Goal: Transaction & Acquisition: Purchase product/service

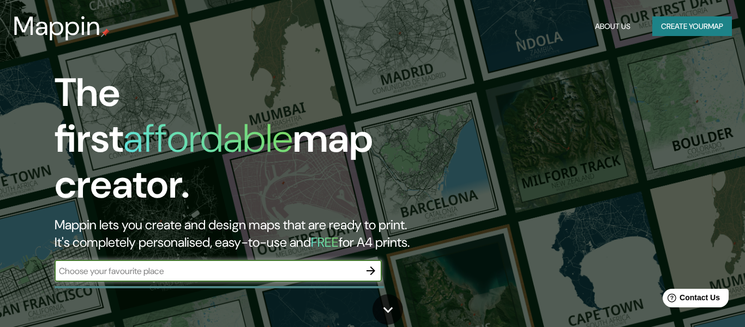
click at [164, 265] on input "text" at bounding box center [207, 271] width 305 height 13
type input "lima"
click at [371, 264] on icon "button" at bounding box center [370, 270] width 13 height 13
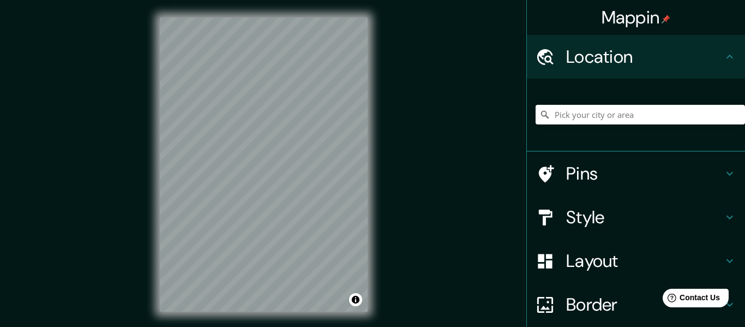
click at [594, 123] on div at bounding box center [640, 114] width 209 height 55
click at [604, 112] on input "Pick your city or area" at bounding box center [640, 115] width 209 height 20
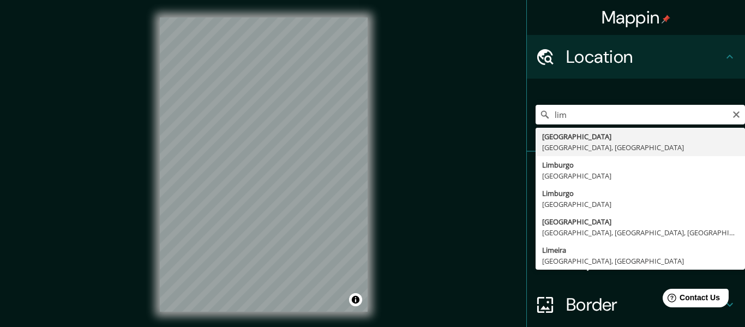
type input "[GEOGRAPHIC_DATA], [GEOGRAPHIC_DATA], [GEOGRAPHIC_DATA]"
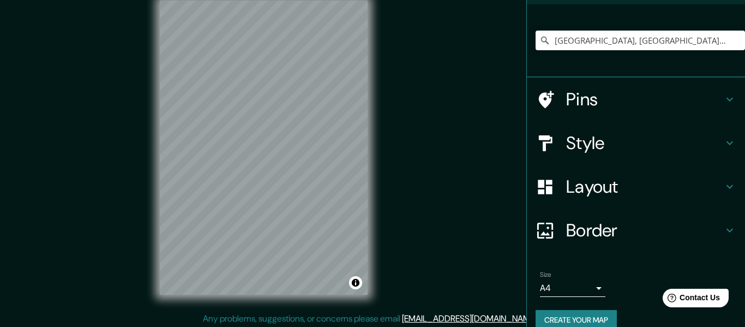
scroll to position [13, 0]
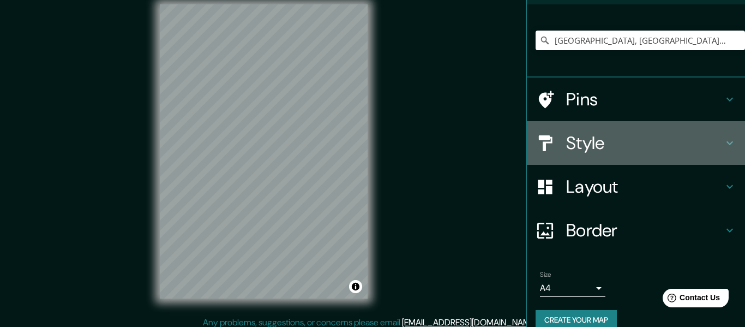
click at [604, 147] on div "Style" at bounding box center [636, 143] width 218 height 44
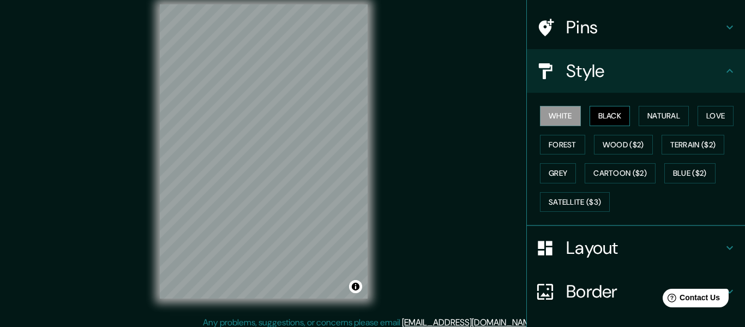
click at [607, 110] on button "Black" at bounding box center [610, 116] width 41 height 20
click at [643, 110] on button "Natural" at bounding box center [664, 116] width 50 height 20
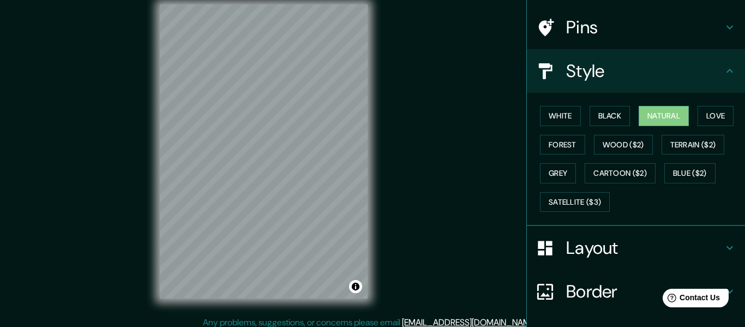
click at [694, 107] on div "White Black Natural Love Forest Wood ($2) Terrain ($2) Grey Cartoon ($2) Blue (…" at bounding box center [640, 158] width 209 height 115
click at [706, 110] on button "Love" at bounding box center [716, 116] width 36 height 20
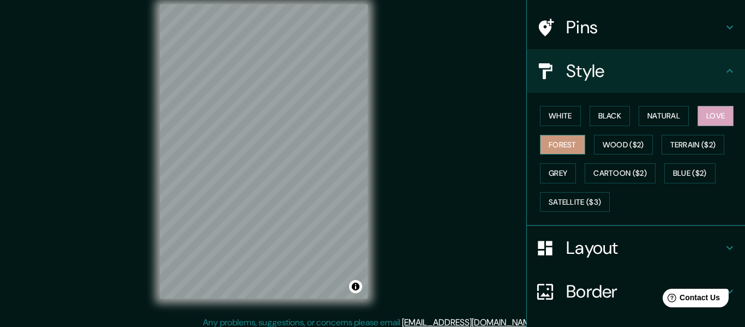
click at [567, 135] on button "Forest" at bounding box center [562, 145] width 45 height 20
click at [566, 172] on button "Grey" at bounding box center [558, 173] width 36 height 20
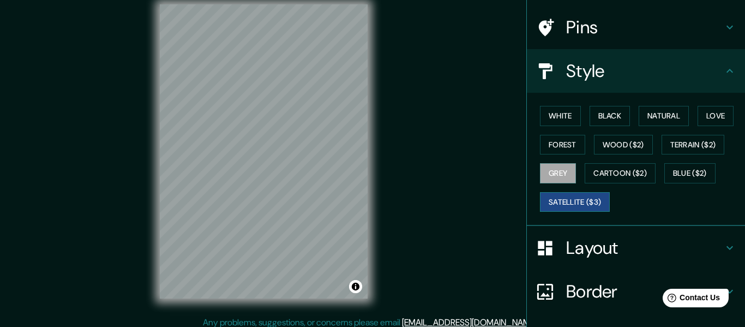
click at [557, 194] on button "Satellite ($3)" at bounding box center [575, 202] width 70 height 20
click at [563, 106] on button "White" at bounding box center [560, 116] width 41 height 20
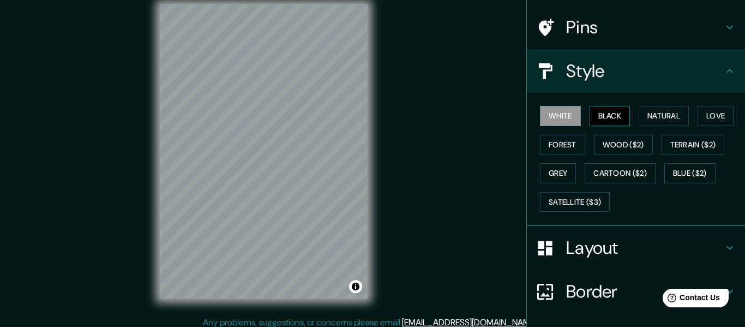
click at [594, 106] on button "Black" at bounding box center [610, 116] width 41 height 20
click at [562, 163] on button "Grey" at bounding box center [558, 173] width 36 height 20
click at [394, 61] on div "Mappin Location [GEOGRAPHIC_DATA], [GEOGRAPHIC_DATA], [GEOGRAPHIC_DATA] Pins St…" at bounding box center [372, 160] width 745 height 346
click at [563, 106] on button "White" at bounding box center [560, 116] width 41 height 20
click at [602, 112] on button "Black" at bounding box center [610, 116] width 41 height 20
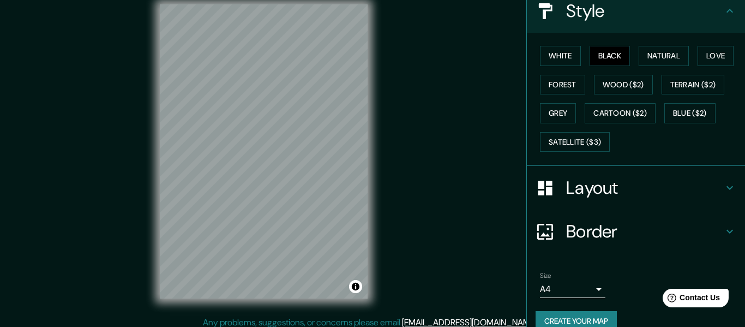
click at [585, 225] on h4 "Border" at bounding box center [644, 231] width 157 height 22
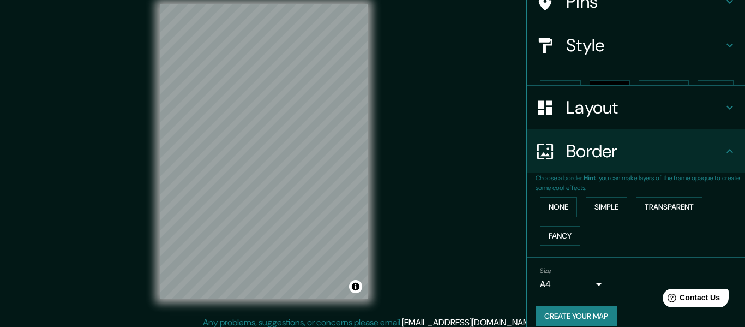
scroll to position [80, 0]
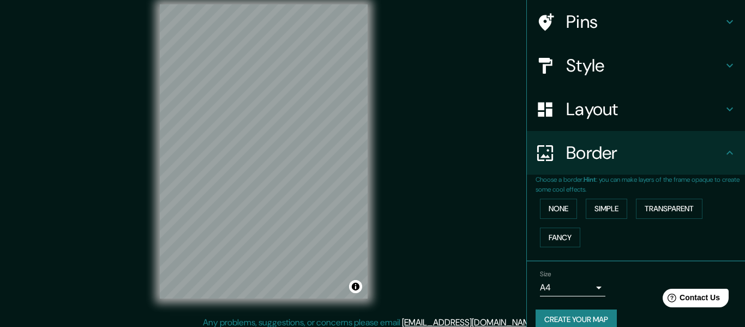
click at [569, 206] on div "None Simple Transparent Fancy" at bounding box center [640, 222] width 209 height 57
click at [568, 199] on button "None" at bounding box center [558, 209] width 37 height 20
click at [596, 199] on button "Simple" at bounding box center [606, 209] width 41 height 20
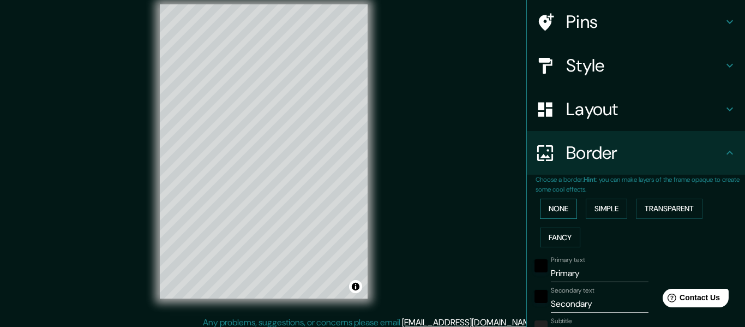
click at [559, 199] on button "None" at bounding box center [558, 209] width 37 height 20
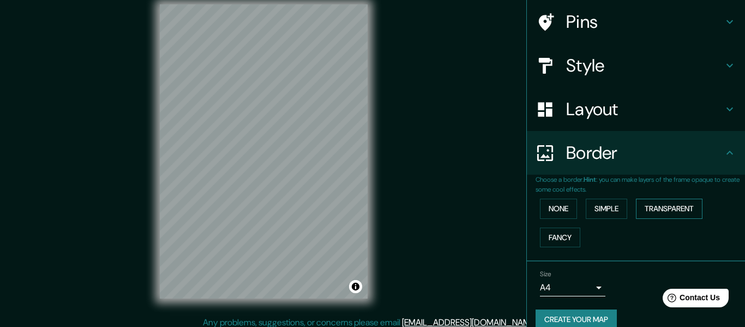
click at [695, 199] on button "Transparent" at bounding box center [669, 209] width 67 height 20
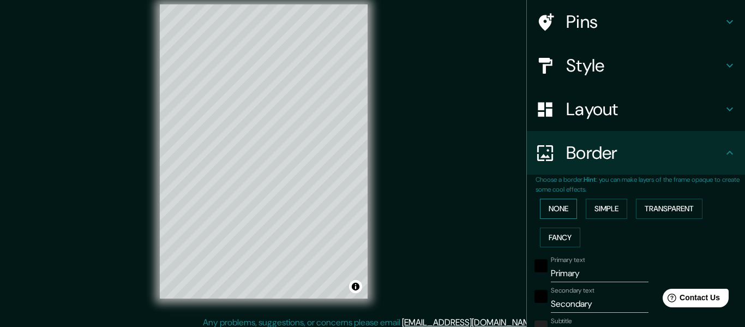
click at [558, 199] on button "None" at bounding box center [558, 209] width 37 height 20
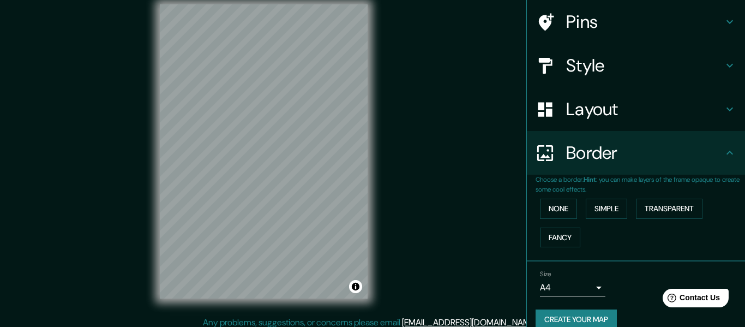
click at [580, 104] on h4 "Layout" at bounding box center [644, 109] width 157 height 22
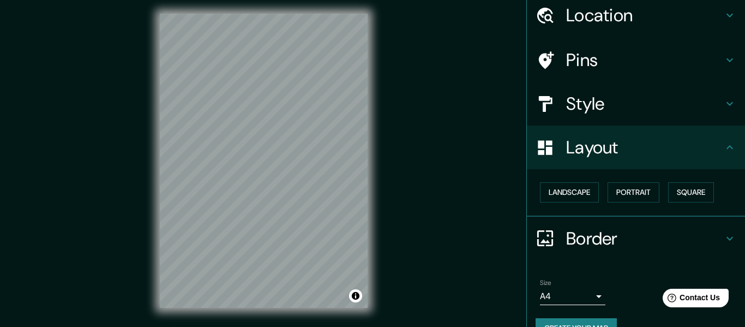
scroll to position [44, 0]
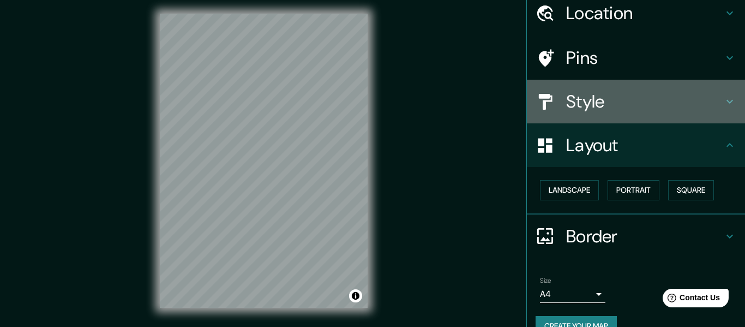
click at [572, 92] on h4 "Style" at bounding box center [644, 102] width 157 height 22
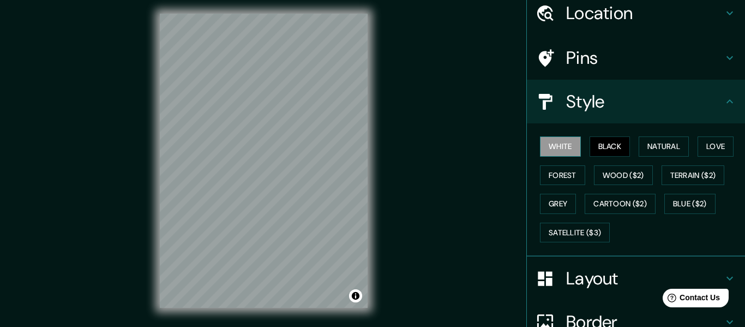
click at [559, 147] on button "White" at bounding box center [560, 146] width 41 height 20
click at [554, 194] on button "Grey" at bounding box center [558, 204] width 36 height 20
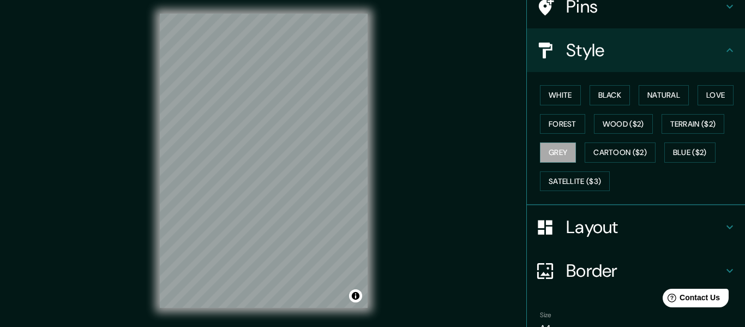
click at [555, 261] on div at bounding box center [551, 270] width 31 height 19
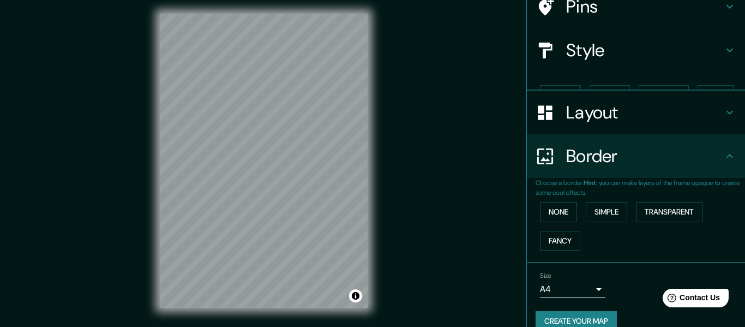
scroll to position [80, 0]
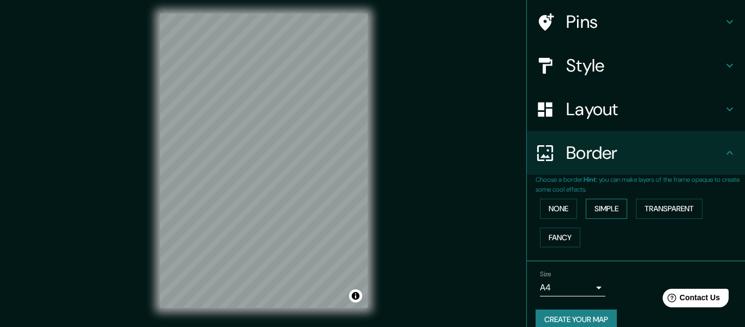
click at [606, 199] on button "Simple" at bounding box center [606, 209] width 41 height 20
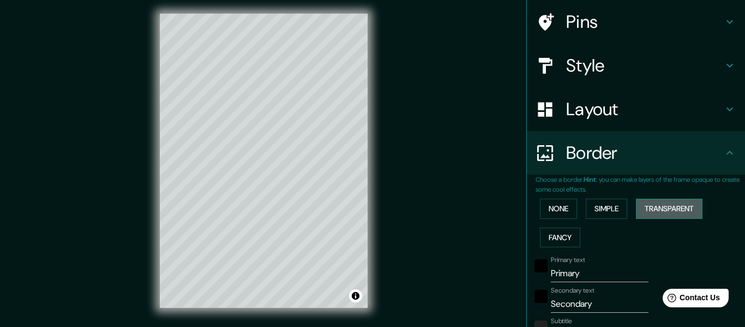
click at [648, 199] on button "Transparent" at bounding box center [669, 209] width 67 height 20
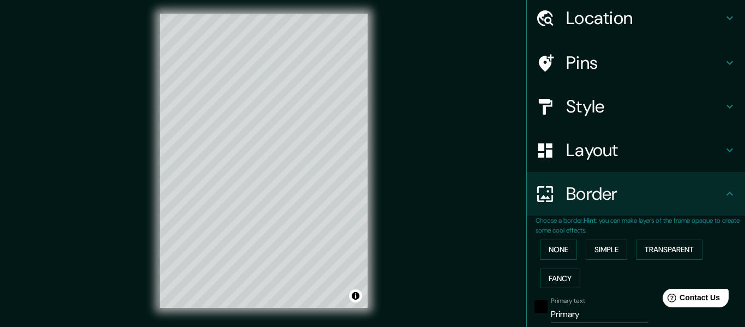
scroll to position [26, 0]
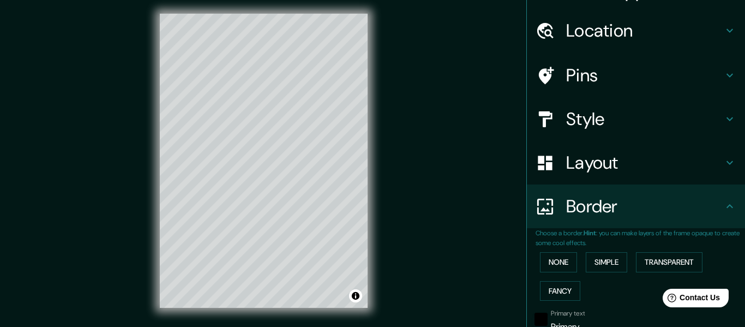
click at [590, 110] on h4 "Style" at bounding box center [644, 119] width 157 height 22
type input "183"
type input "30"
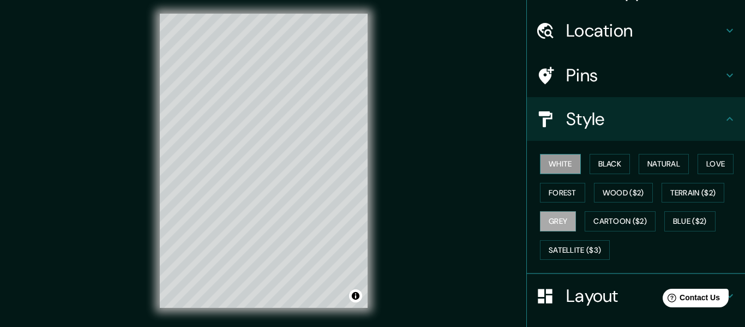
click at [567, 154] on button "White" at bounding box center [560, 164] width 41 height 20
click at [596, 156] on button "Black" at bounding box center [610, 164] width 41 height 20
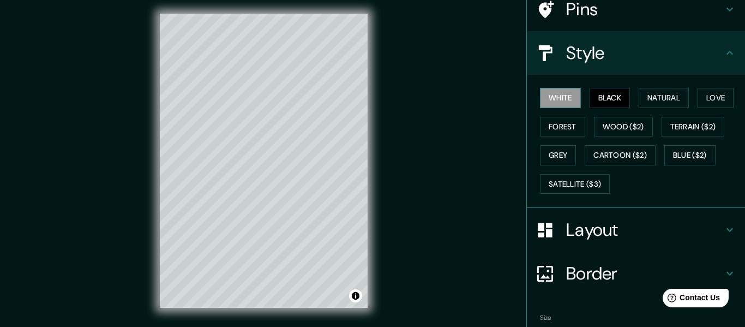
scroll to position [101, 0]
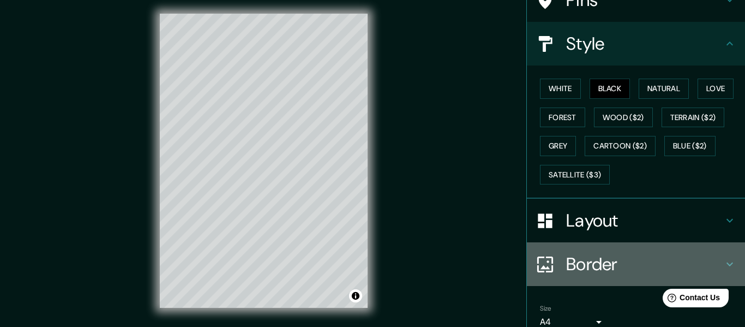
click at [570, 242] on div "Border" at bounding box center [636, 264] width 218 height 44
type input "183"
type input "30"
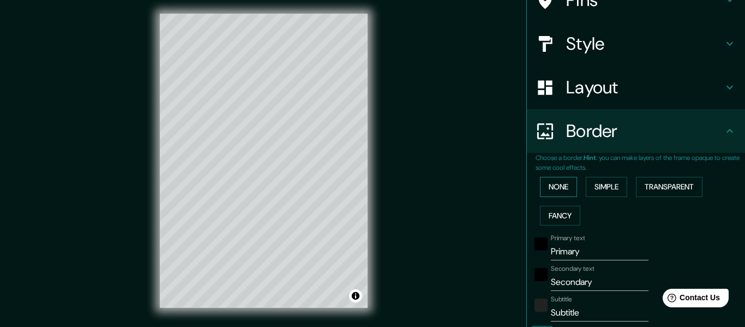
click at [557, 182] on button "None" at bounding box center [558, 187] width 37 height 20
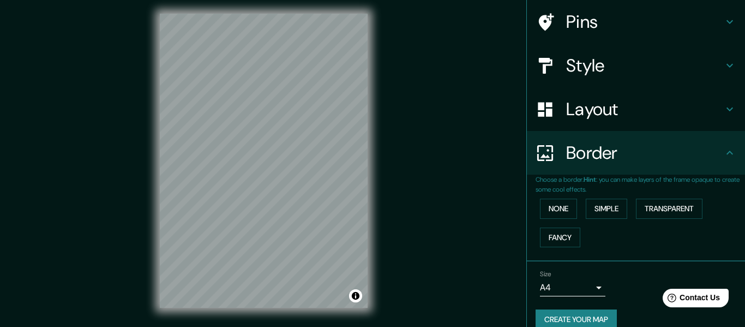
scroll to position [17, 0]
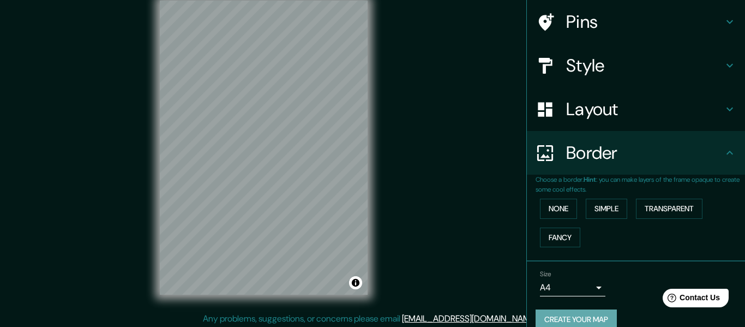
click at [550, 309] on button "Create your map" at bounding box center [576, 319] width 81 height 20
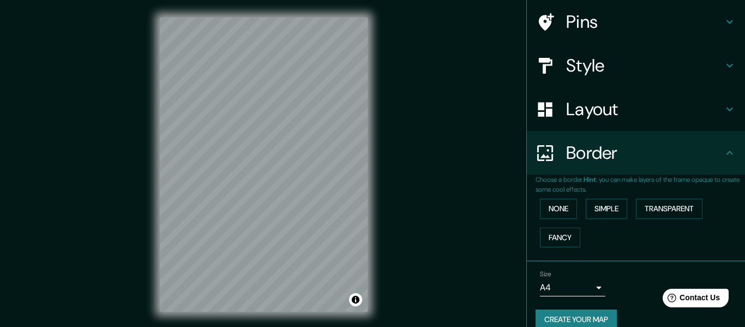
click at [586, 309] on button "Create your map" at bounding box center [576, 319] width 81 height 20
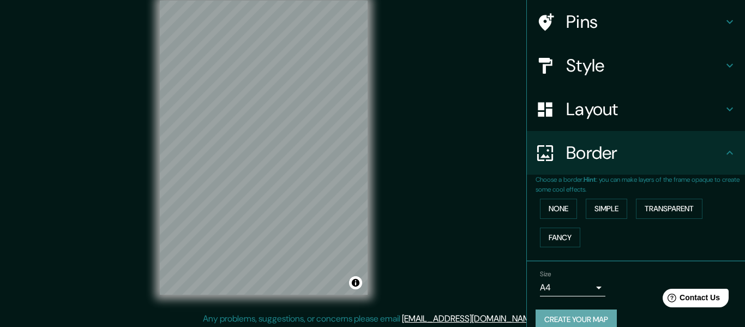
click at [545, 309] on button "Create your map" at bounding box center [576, 319] width 81 height 20
click at [545, 309] on div "Create your map" at bounding box center [636, 319] width 201 height 20
click at [549, 200] on button "None" at bounding box center [558, 209] width 37 height 20
click at [592, 199] on button "Simple" at bounding box center [606, 209] width 41 height 20
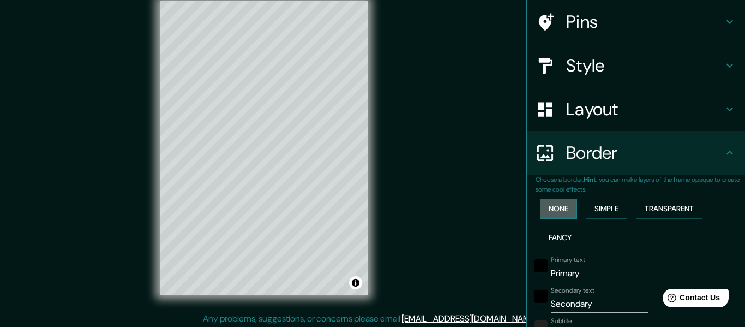
click at [567, 200] on button "None" at bounding box center [558, 209] width 37 height 20
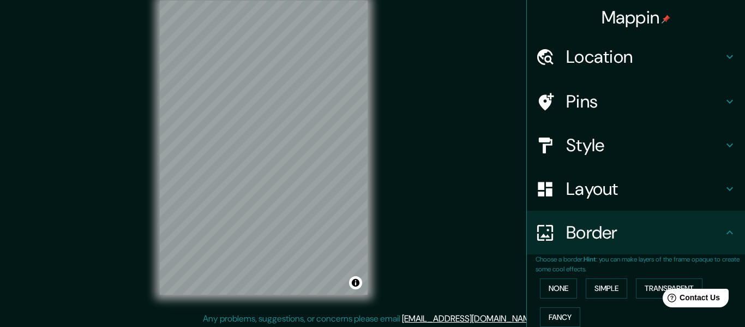
scroll to position [0, 0]
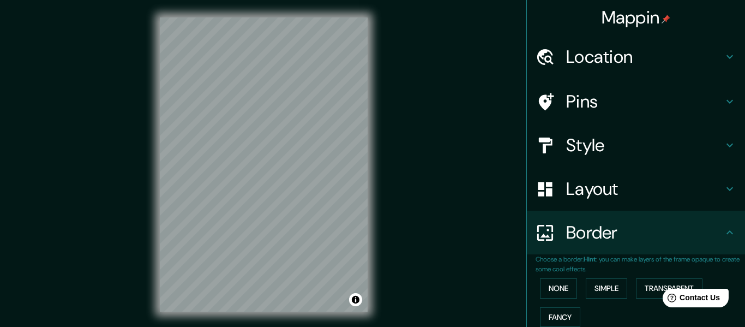
click at [595, 47] on h4 "Location" at bounding box center [644, 57] width 157 height 22
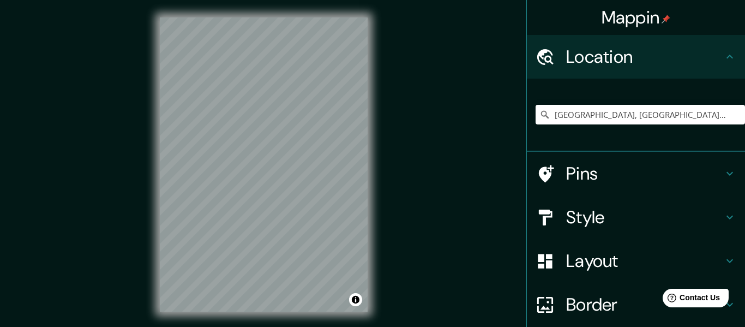
click at [573, 183] on div "Pins" at bounding box center [636, 174] width 218 height 44
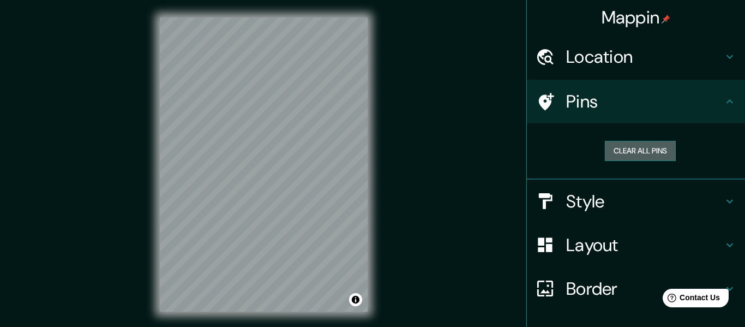
click at [630, 148] on button "Clear all pins" at bounding box center [640, 151] width 71 height 20
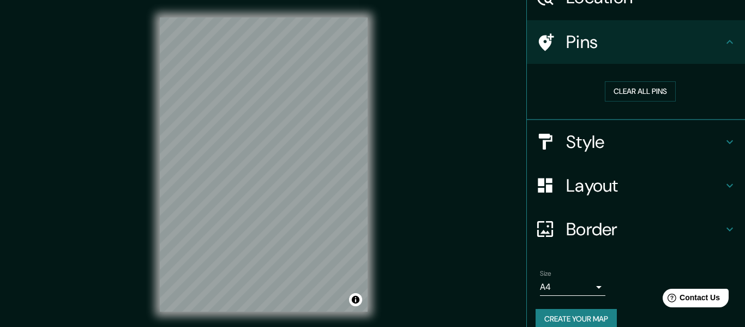
click at [574, 273] on body "Mappin Location [GEOGRAPHIC_DATA], [GEOGRAPHIC_DATA], [GEOGRAPHIC_DATA] Pins Cl…" at bounding box center [372, 163] width 745 height 327
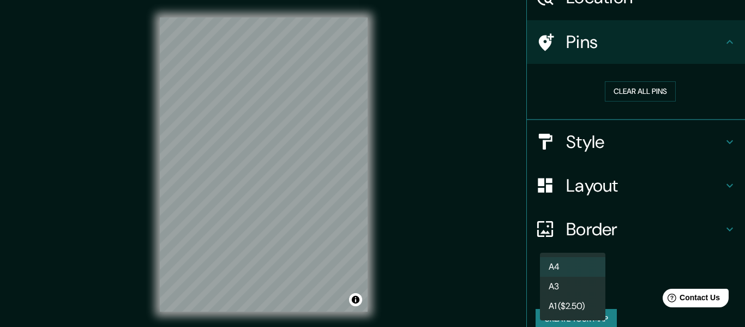
click at [560, 288] on li "A3" at bounding box center [572, 287] width 65 height 20
type input "a4"
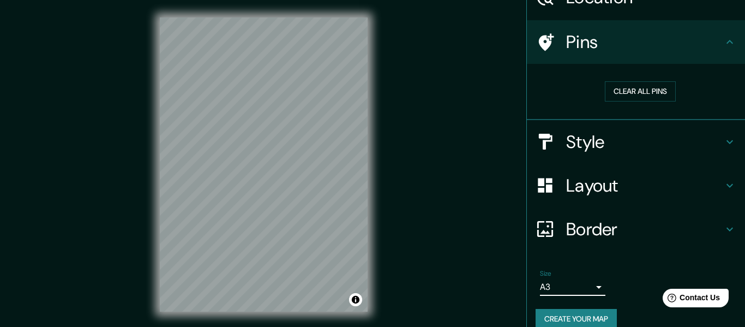
click at [570, 280] on body "Mappin Location [GEOGRAPHIC_DATA], [GEOGRAPHIC_DATA], [GEOGRAPHIC_DATA] Pins Cl…" at bounding box center [372, 163] width 745 height 327
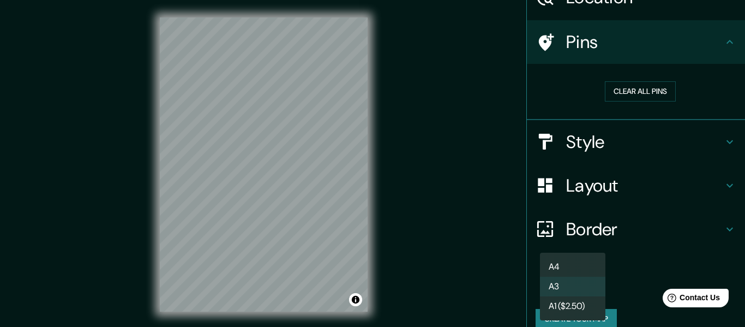
click at [570, 280] on li "A3" at bounding box center [572, 287] width 65 height 20
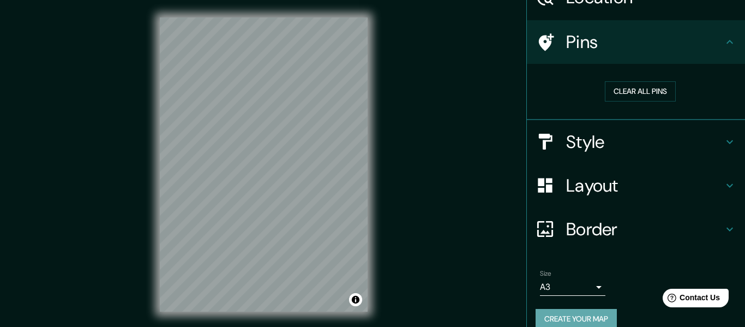
click at [567, 309] on button "Create your map" at bounding box center [576, 319] width 81 height 20
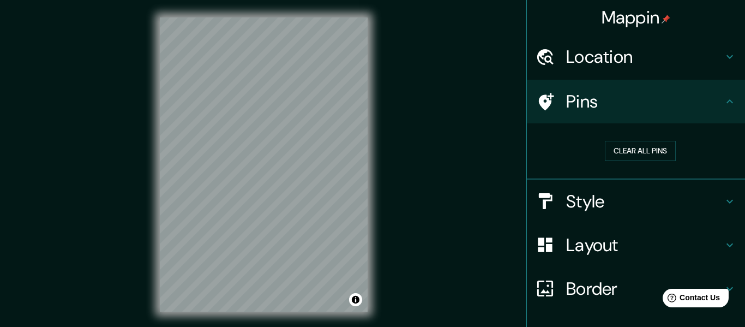
click at [611, 53] on h4 "Location" at bounding box center [644, 57] width 157 height 22
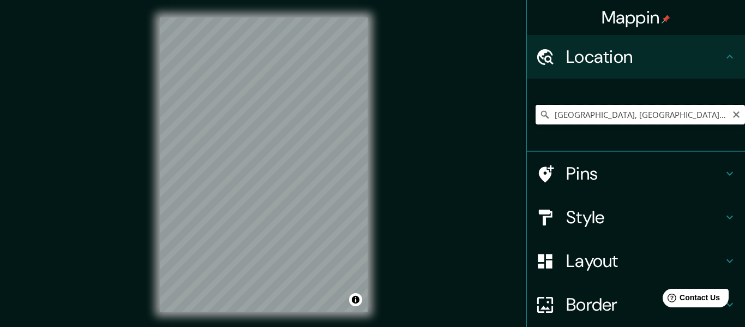
click at [692, 117] on input "[GEOGRAPHIC_DATA], [GEOGRAPHIC_DATA], [GEOGRAPHIC_DATA]" at bounding box center [640, 115] width 209 height 20
click at [620, 107] on input "Pick your city or area" at bounding box center [640, 115] width 209 height 20
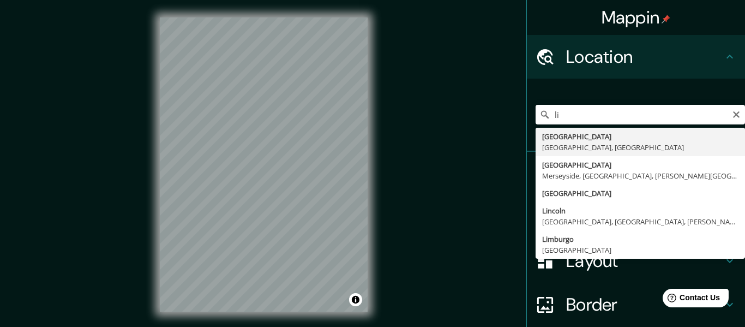
type input "[GEOGRAPHIC_DATA], [GEOGRAPHIC_DATA], [GEOGRAPHIC_DATA]"
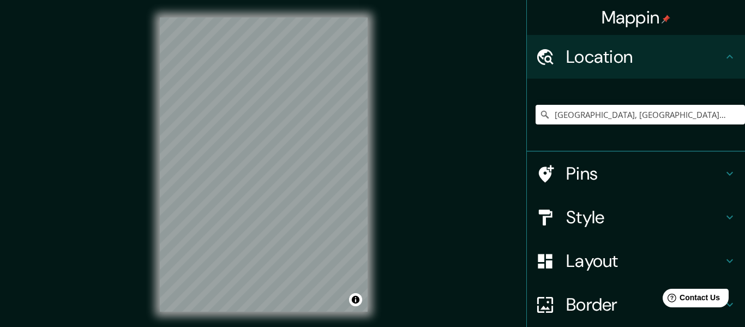
click at [593, 207] on h4 "Style" at bounding box center [644, 217] width 157 height 22
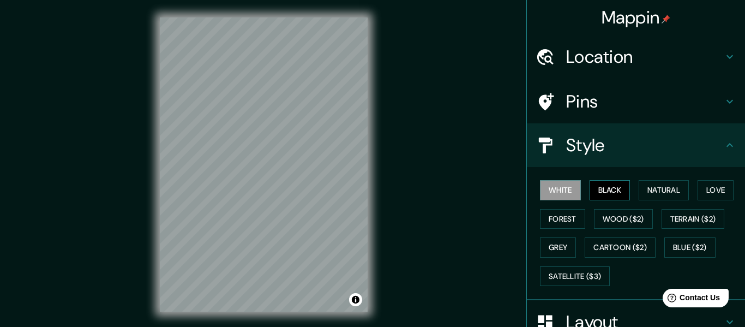
click at [617, 180] on button "Black" at bounding box center [610, 190] width 41 height 20
click at [644, 181] on button "Natural" at bounding box center [664, 190] width 50 height 20
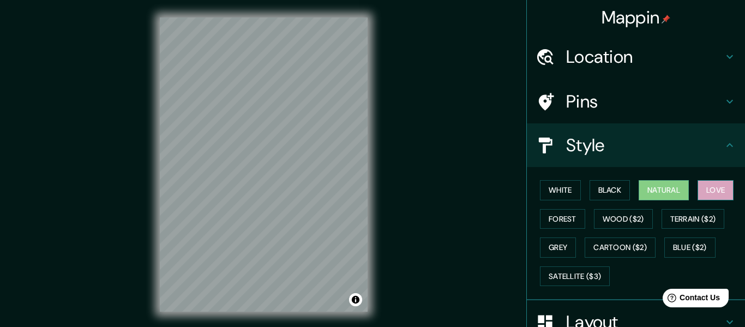
click at [701, 184] on button "Love" at bounding box center [716, 190] width 36 height 20
click at [583, 209] on button "Forest" at bounding box center [562, 219] width 45 height 20
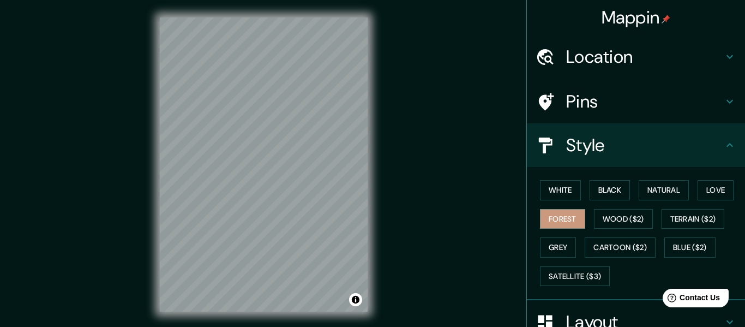
click at [567, 227] on div "White Black Natural Love Forest Wood ($2) Terrain ($2) Grey Cartoon ($2) Blue (…" at bounding box center [640, 233] width 209 height 115
click at [561, 237] on button "Grey" at bounding box center [558, 247] width 36 height 20
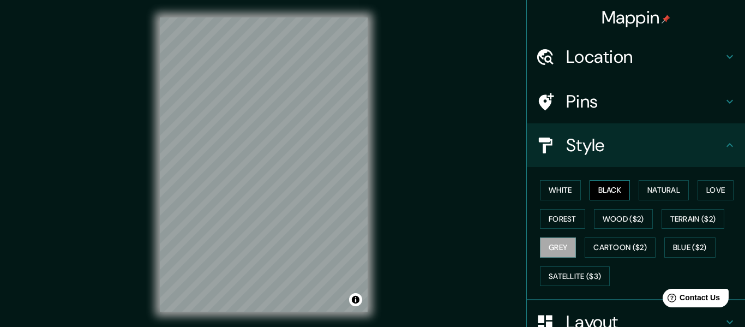
click at [605, 185] on button "Black" at bounding box center [610, 190] width 41 height 20
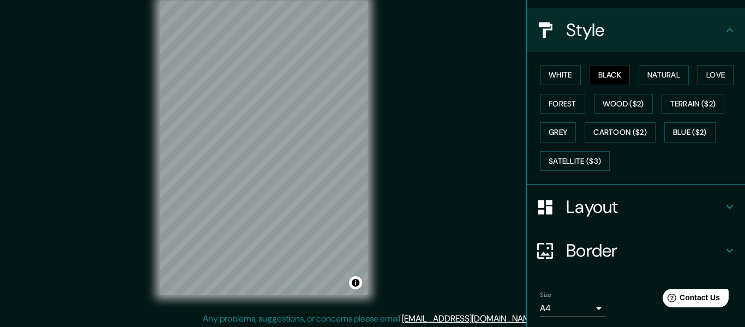
scroll to position [134, 0]
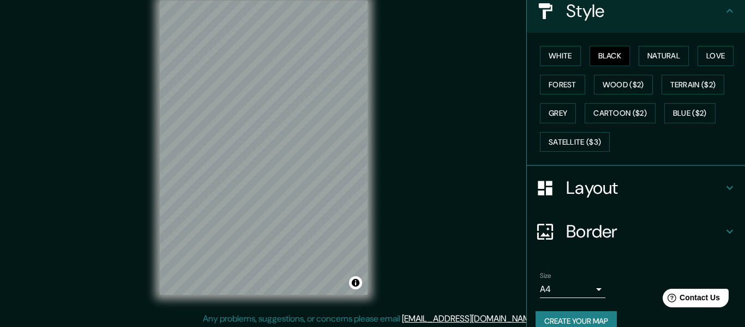
click at [573, 311] on button "Create your map" at bounding box center [576, 321] width 81 height 20
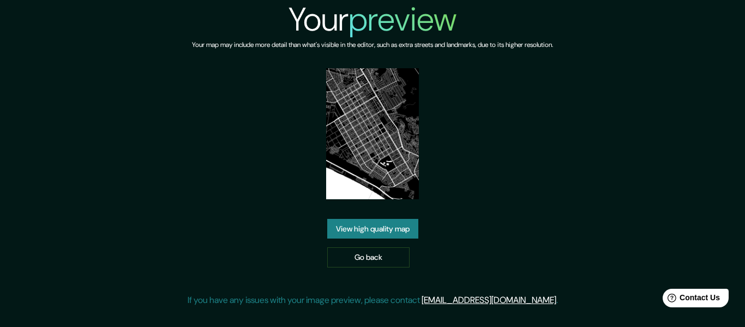
click at [382, 227] on link "View high quality map" at bounding box center [372, 229] width 91 height 20
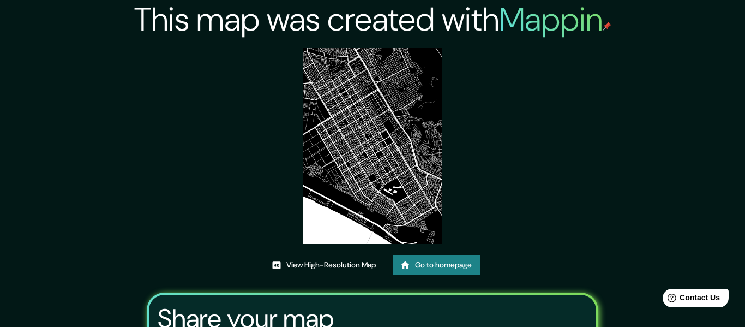
click at [320, 257] on link "View High-Resolution Map" at bounding box center [325, 265] width 120 height 20
click at [401, 262] on icon at bounding box center [405, 265] width 11 height 11
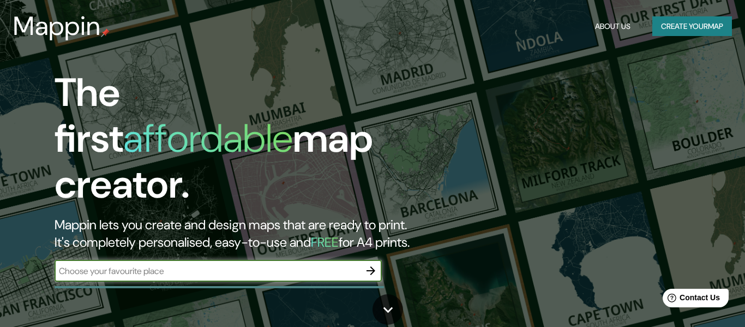
click at [271, 265] on input "text" at bounding box center [207, 271] width 305 height 13
type input "lima"
click at [370, 266] on icon "button" at bounding box center [371, 270] width 9 height 9
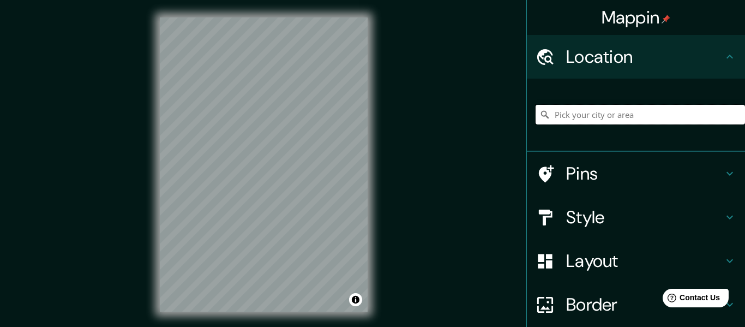
click at [585, 110] on input "Pick your city or area" at bounding box center [640, 115] width 209 height 20
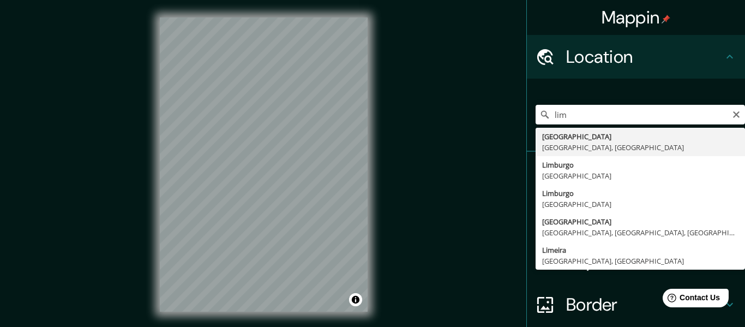
type input "[GEOGRAPHIC_DATA], [GEOGRAPHIC_DATA], [GEOGRAPHIC_DATA]"
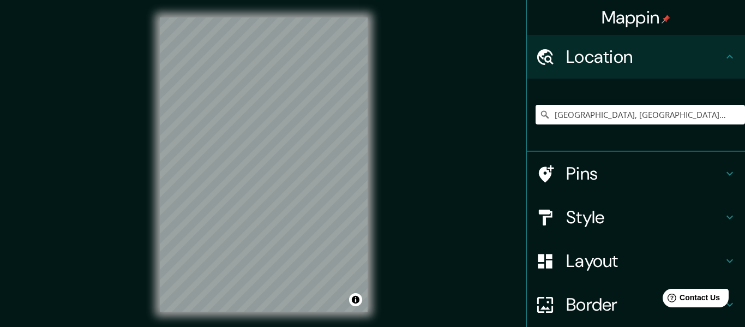
click at [585, 207] on h4 "Style" at bounding box center [644, 217] width 157 height 22
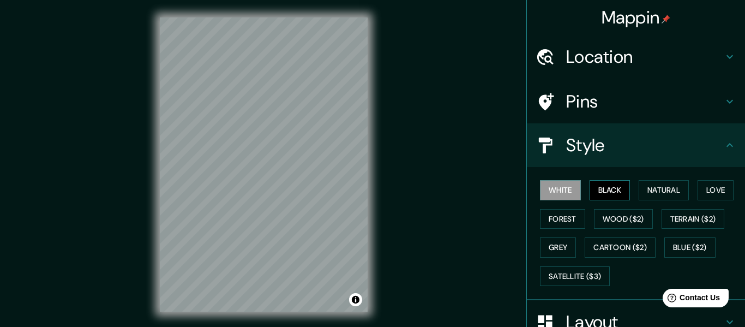
click at [596, 180] on button "Black" at bounding box center [610, 190] width 41 height 20
click at [576, 184] on button "White" at bounding box center [560, 190] width 41 height 20
click at [557, 237] on button "Grey" at bounding box center [558, 247] width 36 height 20
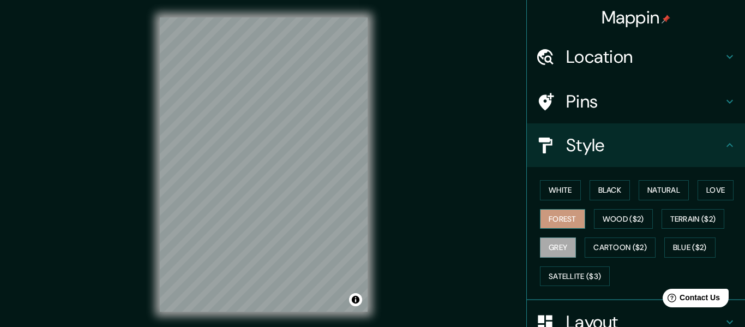
click at [568, 211] on button "Forest" at bounding box center [562, 219] width 45 height 20
click at [564, 183] on button "White" at bounding box center [560, 190] width 41 height 20
click at [561, 237] on button "Grey" at bounding box center [558, 247] width 36 height 20
click at [676, 181] on button "Natural" at bounding box center [664, 190] width 50 height 20
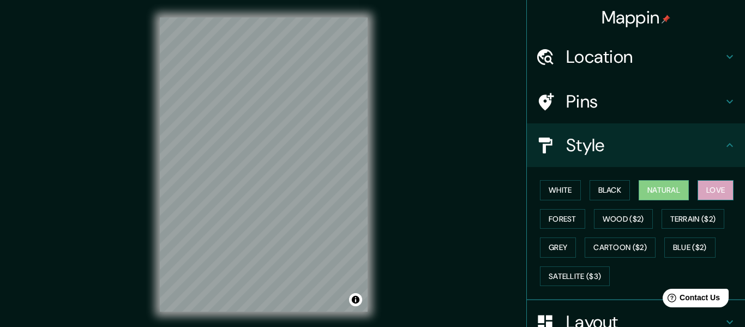
click at [709, 181] on button "Love" at bounding box center [716, 190] width 36 height 20
click at [564, 237] on button "Grey" at bounding box center [558, 247] width 36 height 20
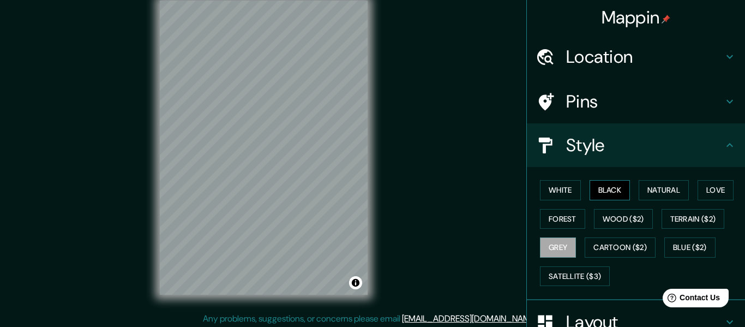
scroll to position [134, 0]
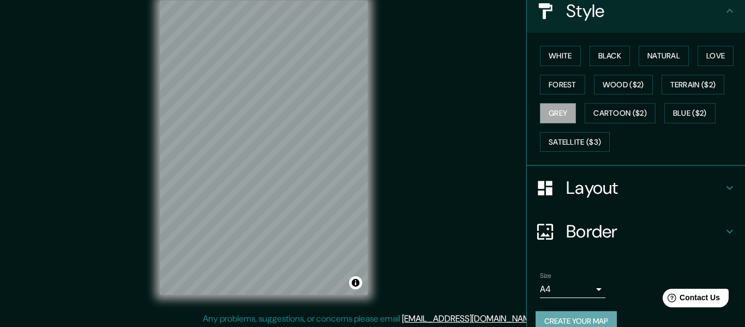
click at [582, 311] on button "Create your map" at bounding box center [576, 321] width 81 height 20
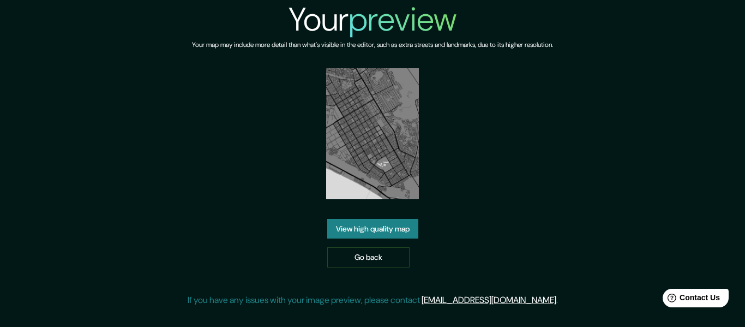
click at [383, 219] on link "View high quality map" at bounding box center [372, 229] width 91 height 20
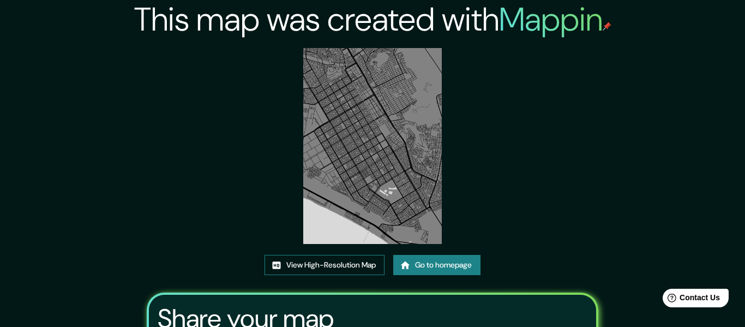
click at [333, 256] on link "View High-Resolution Map" at bounding box center [325, 265] width 120 height 20
